Goal: Check status

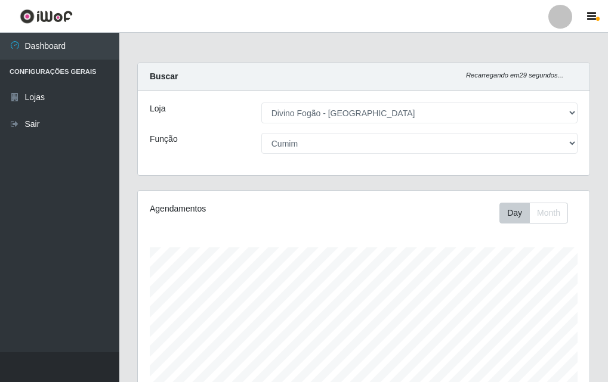
select select "499"
select select "17"
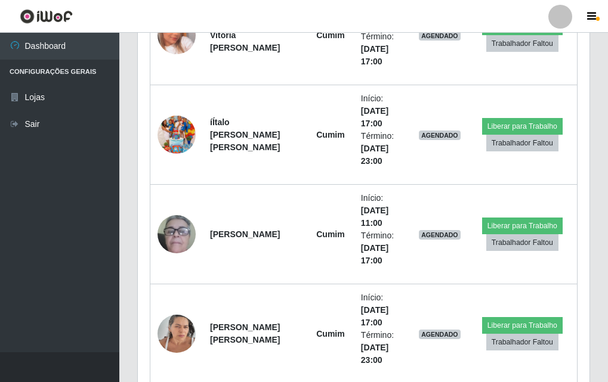
scroll to position [776, 0]
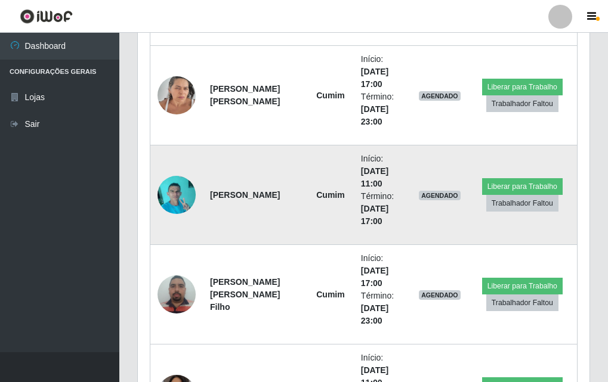
click at [181, 179] on img at bounding box center [176, 194] width 38 height 51
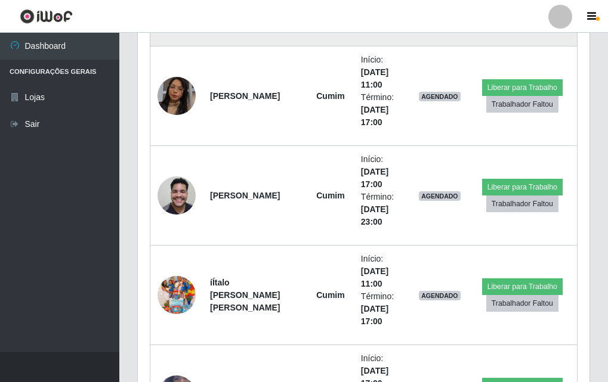
scroll to position [1134, 0]
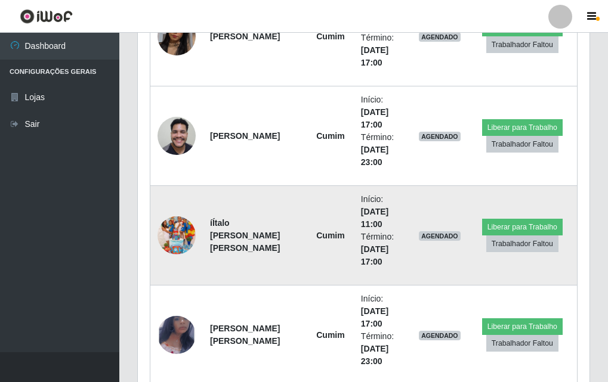
click at [177, 247] on img at bounding box center [176, 236] width 38 height 68
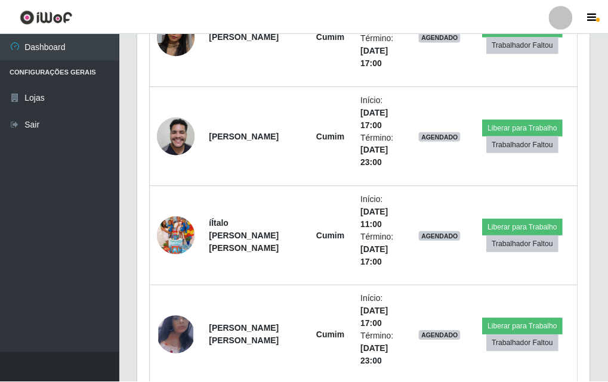
scroll to position [247, 451]
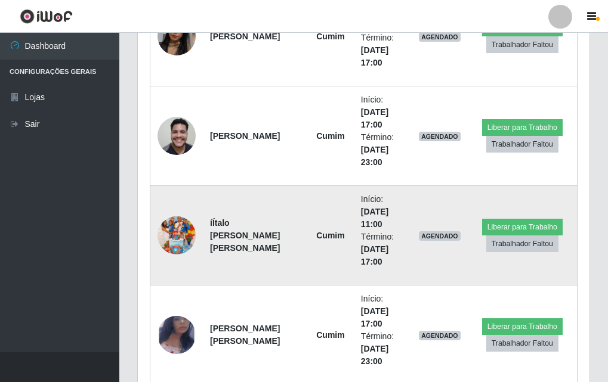
click at [175, 236] on img at bounding box center [176, 236] width 38 height 68
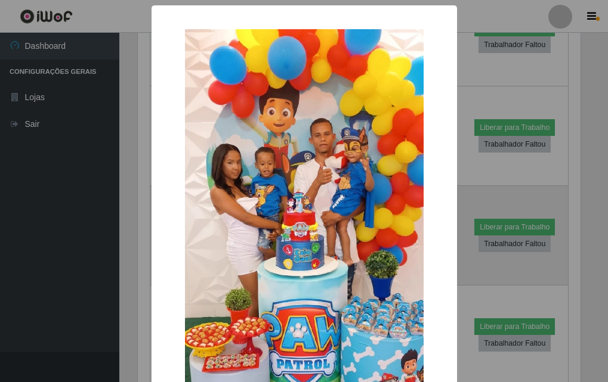
scroll to position [247, 445]
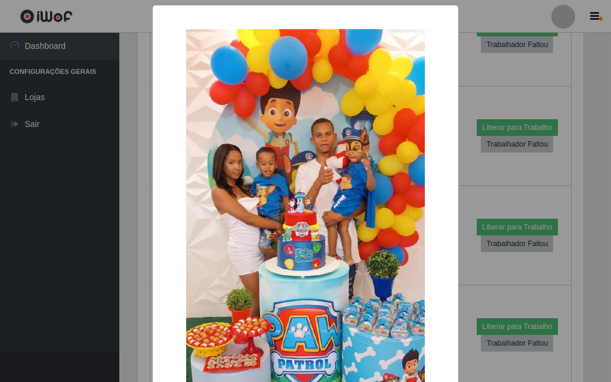
click at [177, 235] on div "× OK Cancel" at bounding box center [305, 191] width 611 height 382
click at [234, 148] on img at bounding box center [305, 241] width 239 height 424
click at [106, 224] on div "× OK Cancel" at bounding box center [305, 191] width 611 height 382
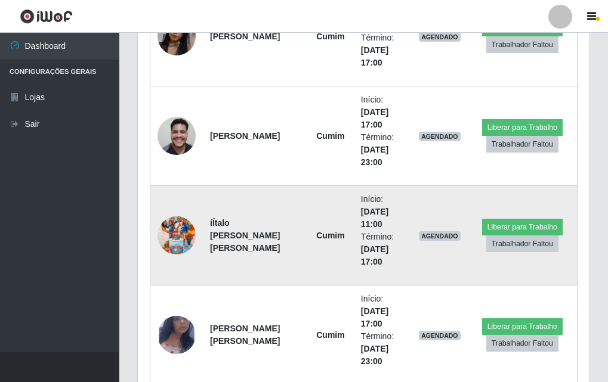
scroll to position [1193, 0]
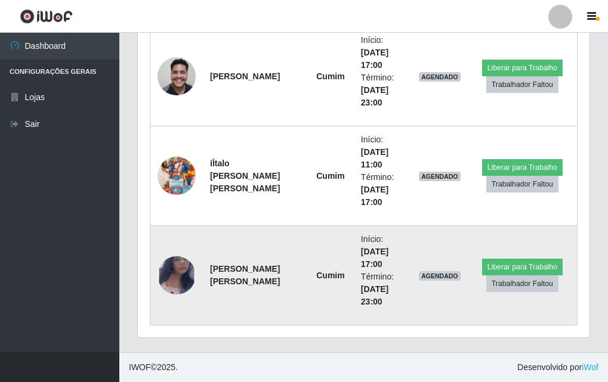
click at [174, 267] on img at bounding box center [176, 275] width 38 height 62
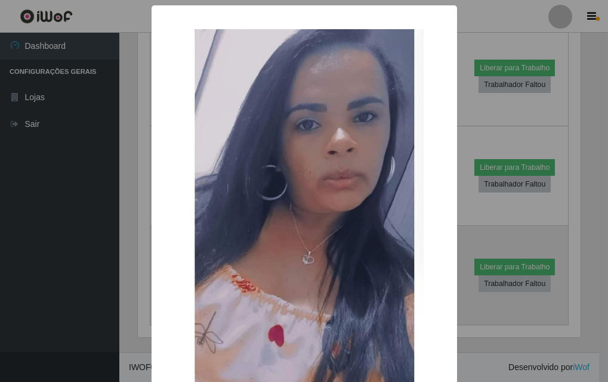
scroll to position [247, 445]
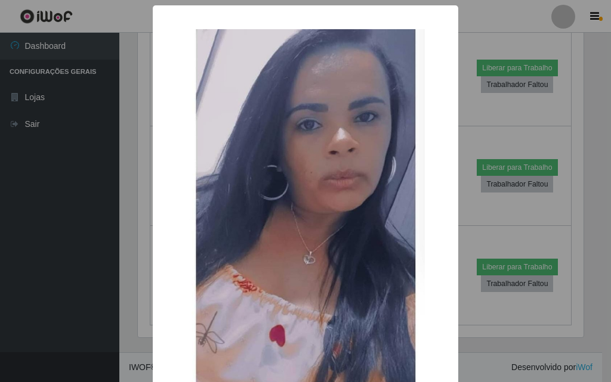
click at [153, 263] on div "× OK Cancel" at bounding box center [305, 246] width 305 height 482
click at [541, 164] on div "× OK Cancel" at bounding box center [305, 191] width 611 height 382
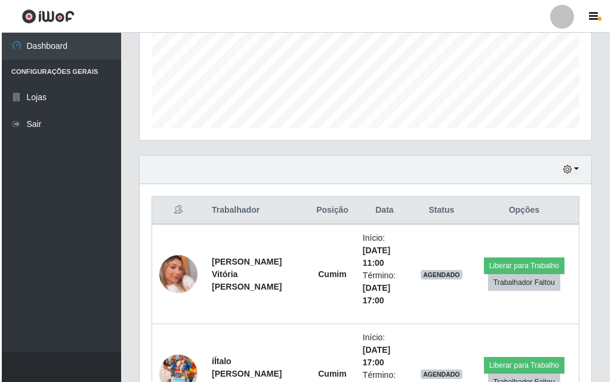
scroll to position [596, 0]
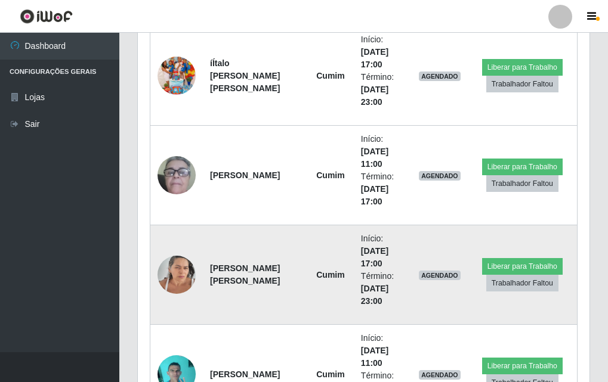
click at [183, 270] on img at bounding box center [176, 274] width 38 height 51
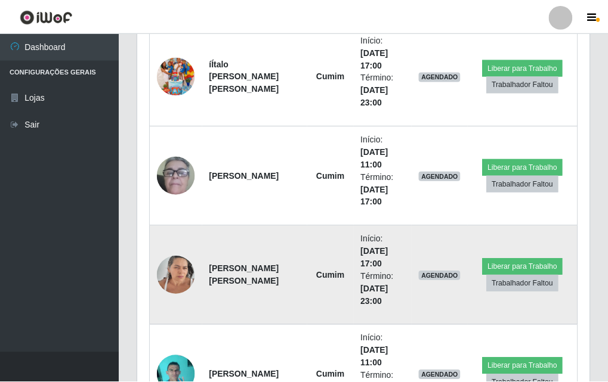
scroll to position [247, 445]
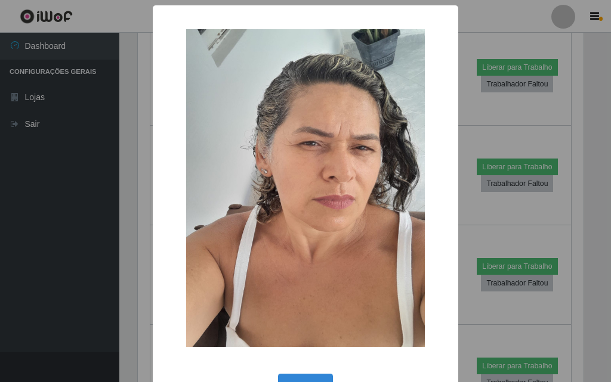
click at [41, 219] on div "× OK Cancel" at bounding box center [305, 191] width 611 height 382
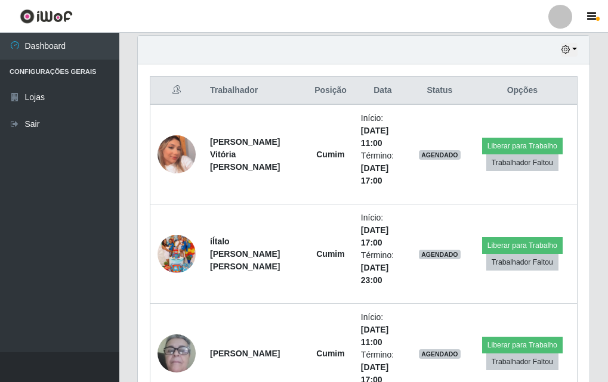
scroll to position [478, 0]
